Goal: Information Seeking & Learning: Find contact information

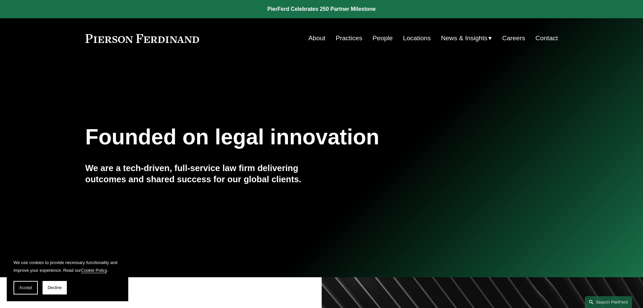
click at [421, 36] on link "Locations" at bounding box center [417, 38] width 28 height 13
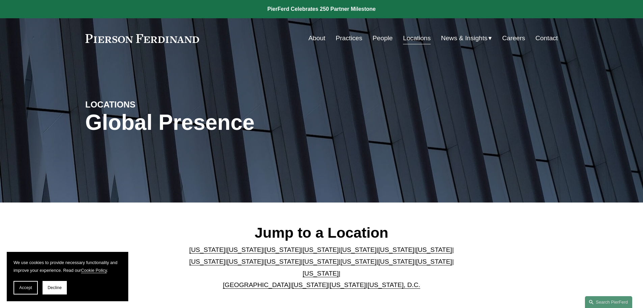
click at [341, 281] on link "Washington" at bounding box center [348, 284] width 36 height 7
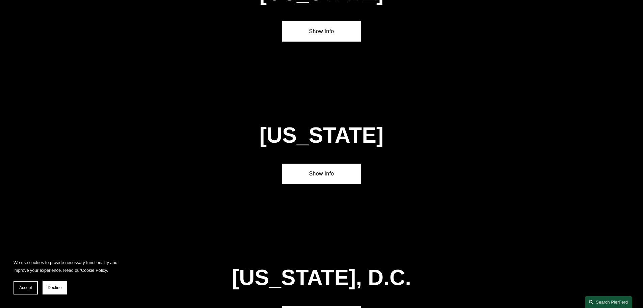
scroll to position [2725, 0]
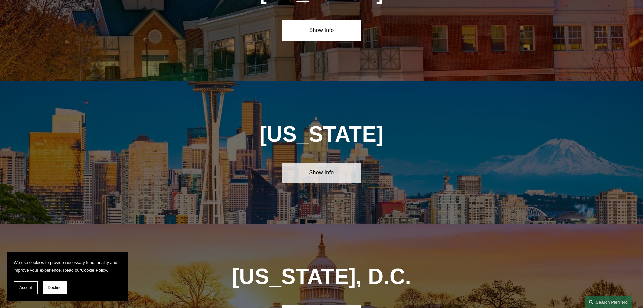
click at [320, 162] on link "Show Info" at bounding box center [321, 172] width 79 height 20
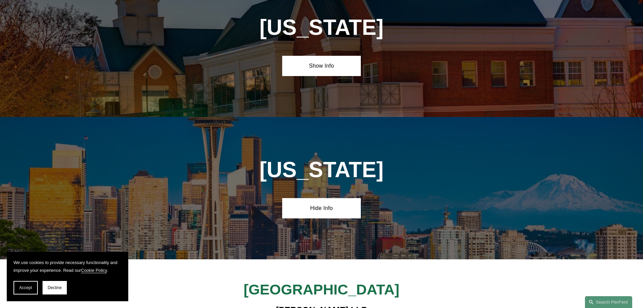
scroll to position [2683, 0]
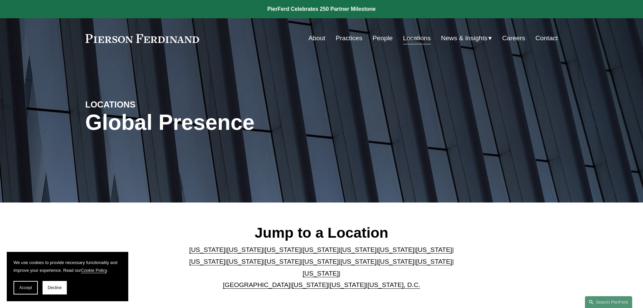
click at [330, 281] on link "[US_STATE]" at bounding box center [348, 284] width 36 height 7
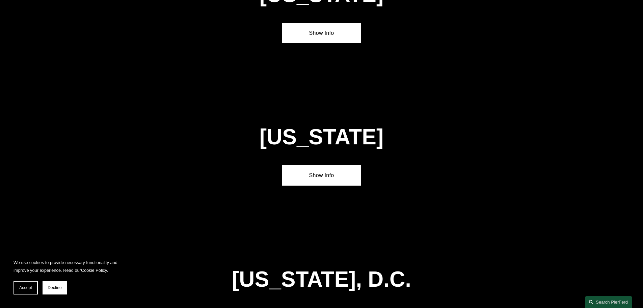
scroll to position [2725, 0]
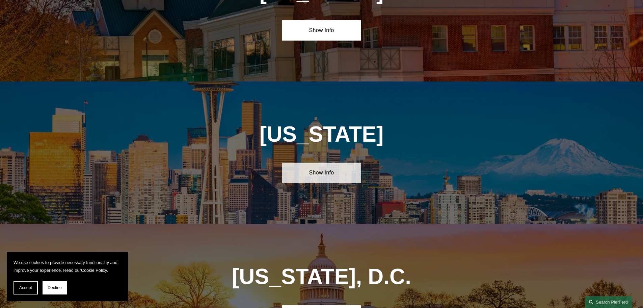
click at [324, 162] on link "Show Info" at bounding box center [321, 172] width 79 height 20
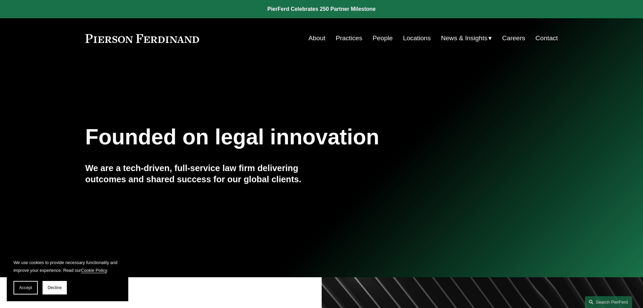
click at [422, 36] on link "Locations" at bounding box center [417, 38] width 28 height 13
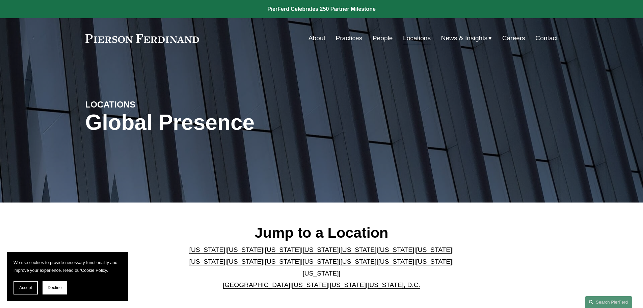
click at [336, 281] on link "[US_STATE]" at bounding box center [348, 284] width 36 height 7
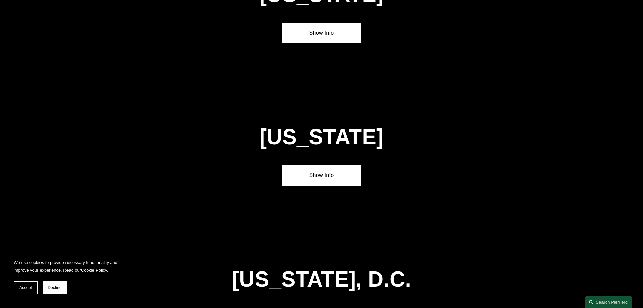
scroll to position [2725, 0]
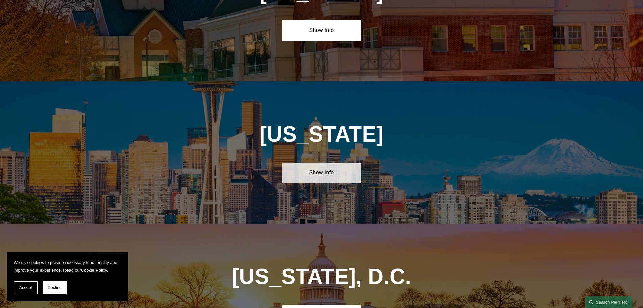
click at [326, 162] on link "Show Info" at bounding box center [321, 172] width 79 height 20
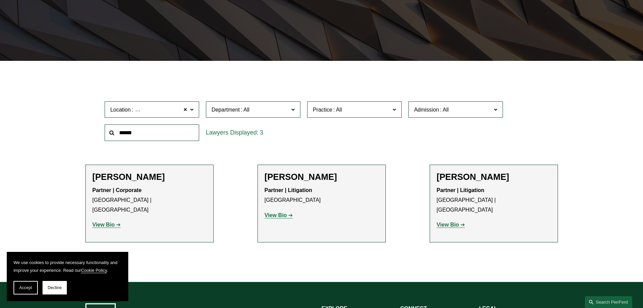
scroll to position [152, 0]
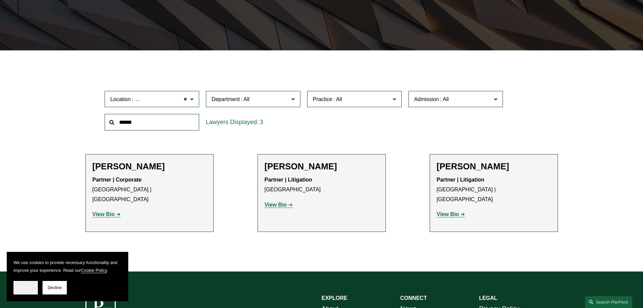
click at [25, 290] on button "Accept" at bounding box center [26, 288] width 24 height 14
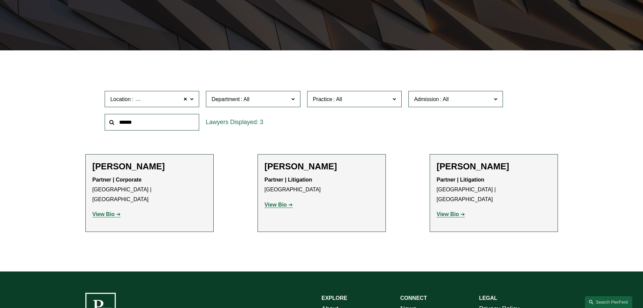
click at [185, 99] on span at bounding box center [186, 99] width 4 height 9
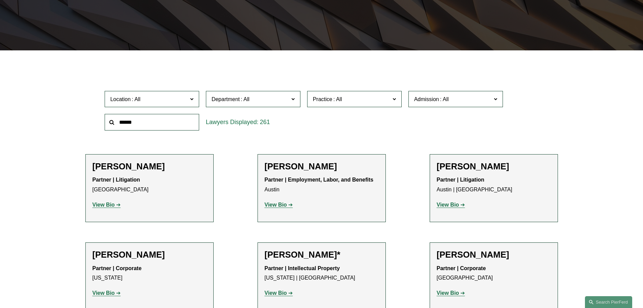
click at [195, 100] on label "Location" at bounding box center [152, 99] width 95 height 17
click at [0, 0] on link "[GEOGRAPHIC_DATA]" at bounding box center [0, 0] width 0 height 0
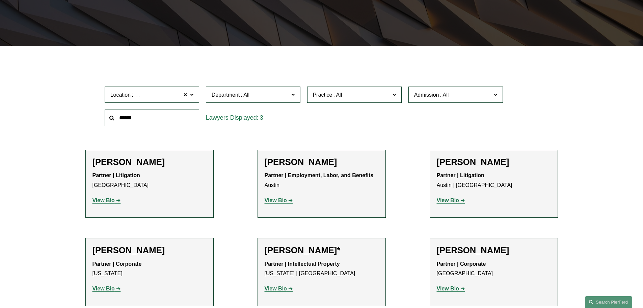
scroll to position [160, 0]
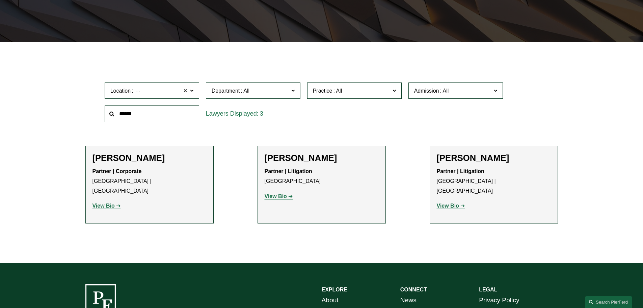
click at [186, 90] on span at bounding box center [186, 90] width 4 height 9
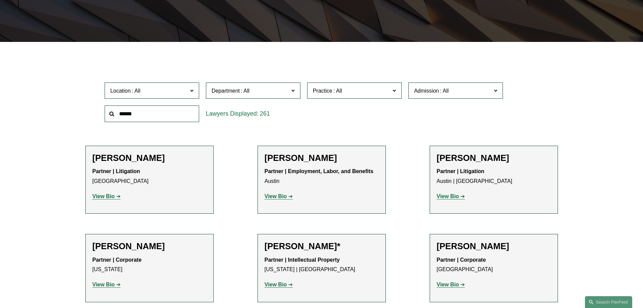
click at [163, 115] on input "text" at bounding box center [152, 113] width 95 height 17
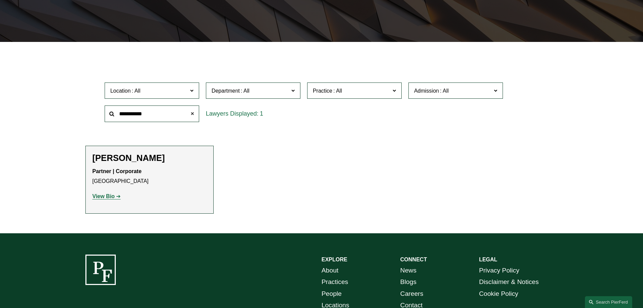
type input "**********"
click at [191, 113] on span at bounding box center [192, 114] width 14 height 14
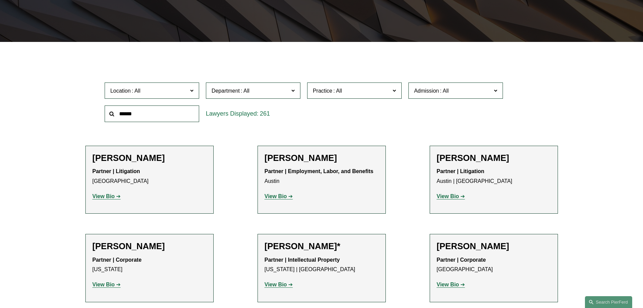
click at [297, 91] on label "Department" at bounding box center [253, 90] width 95 height 17
click at [0, 0] on link "Litigation" at bounding box center [0, 0] width 0 height 0
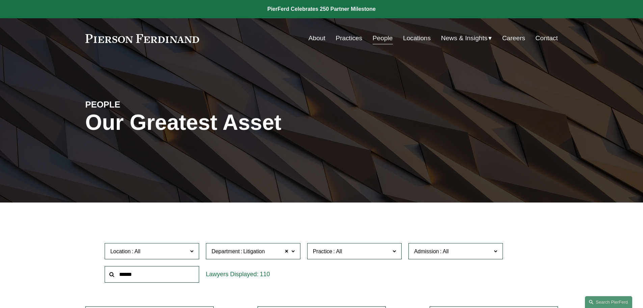
click at [0, 0] on span "News" at bounding box center [0, 0] width 0 height 0
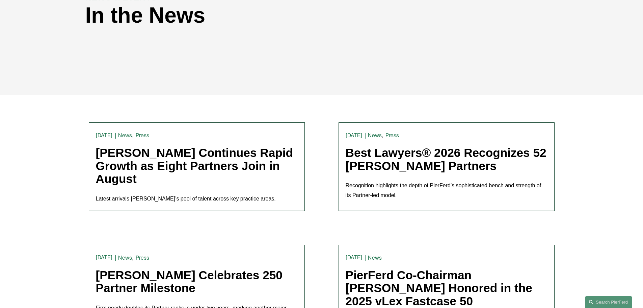
scroll to position [144, 0]
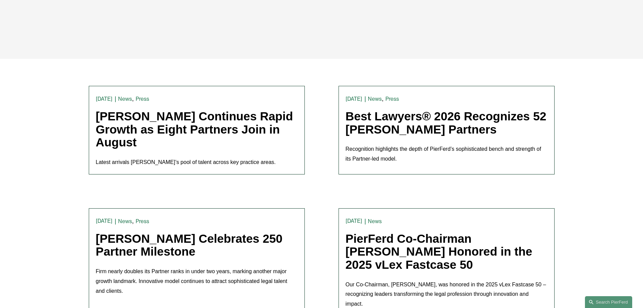
click at [435, 127] on link "Best Lawyers® 2026 Recognizes 52 [PERSON_NAME] Partners" at bounding box center [446, 122] width 201 height 26
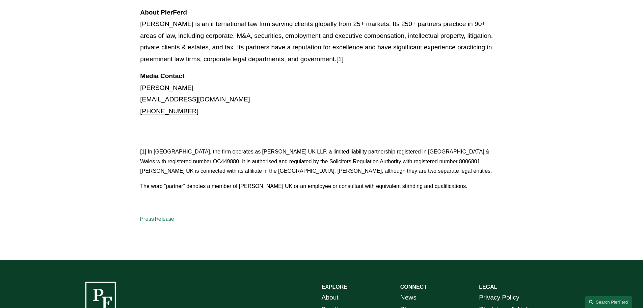
scroll to position [1731, 0]
